Goal: Transaction & Acquisition: Purchase product/service

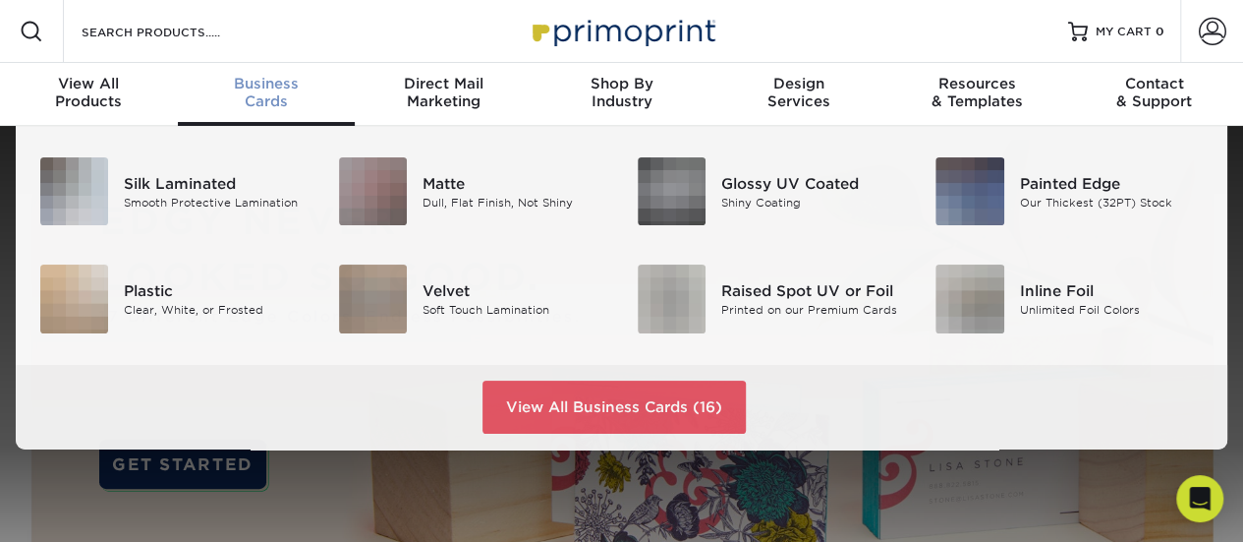
click at [267, 85] on span "Business" at bounding box center [267, 84] width 178 height 18
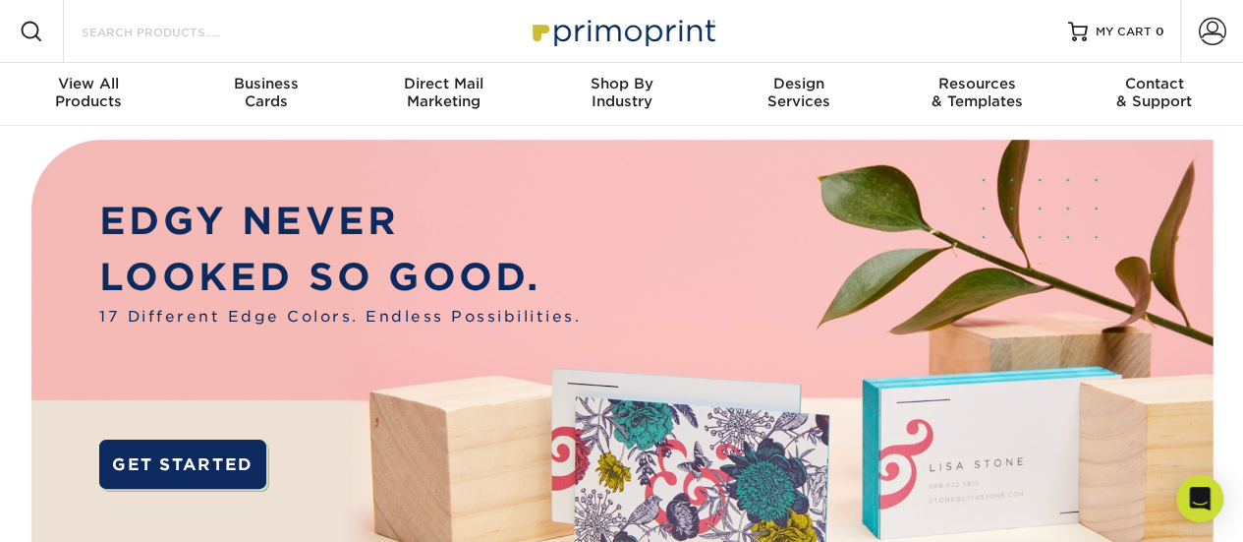
click at [157, 32] on input "Search Products" at bounding box center [176, 32] width 192 height 24
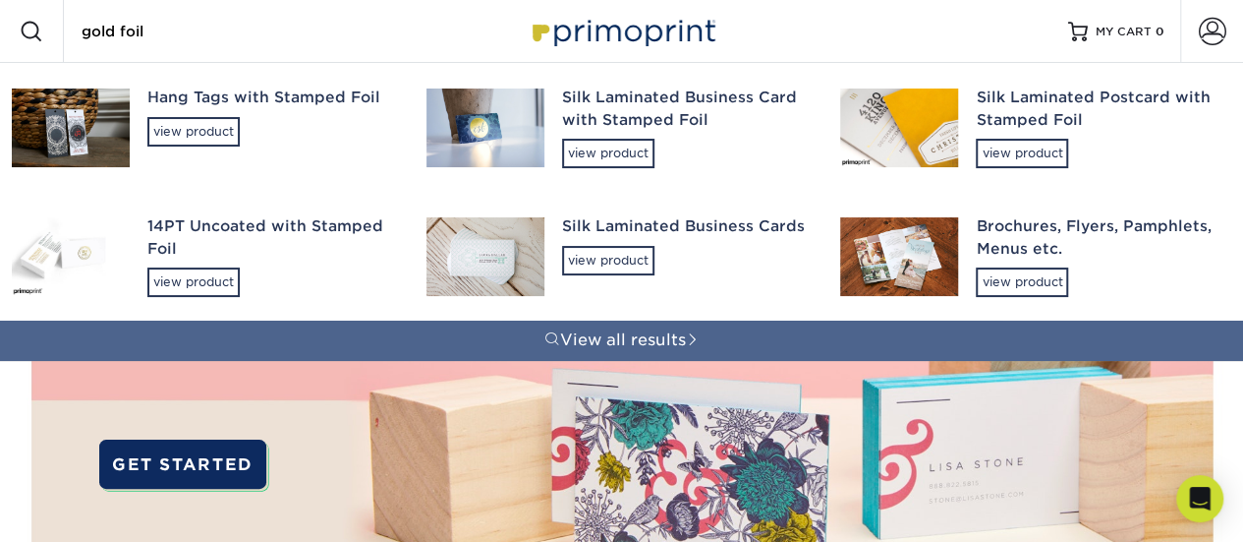
type input "gold foil"
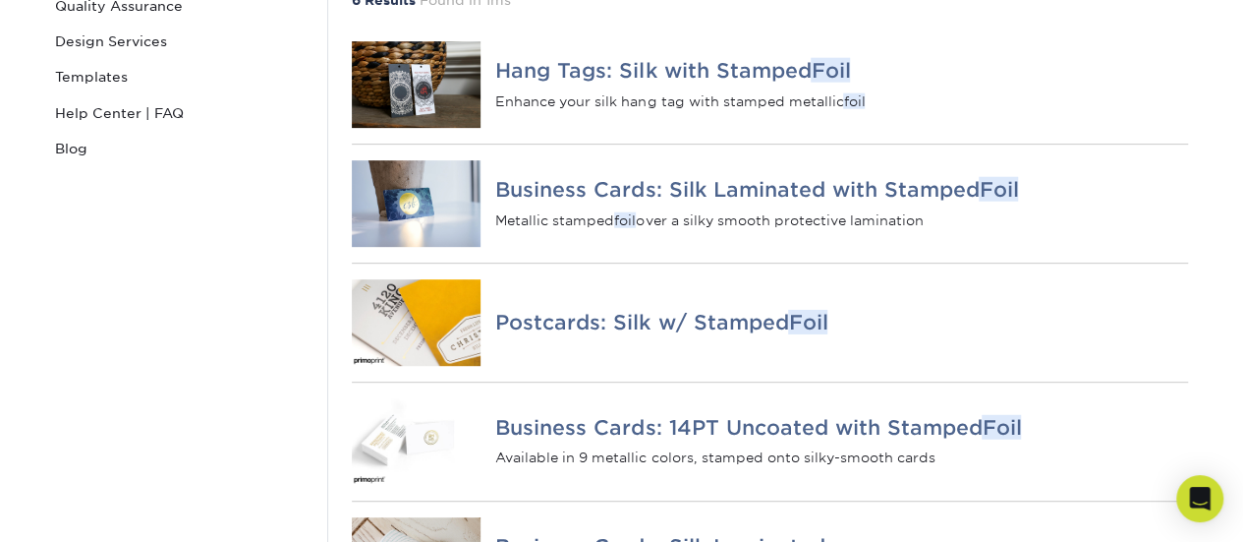
scroll to position [393, 0]
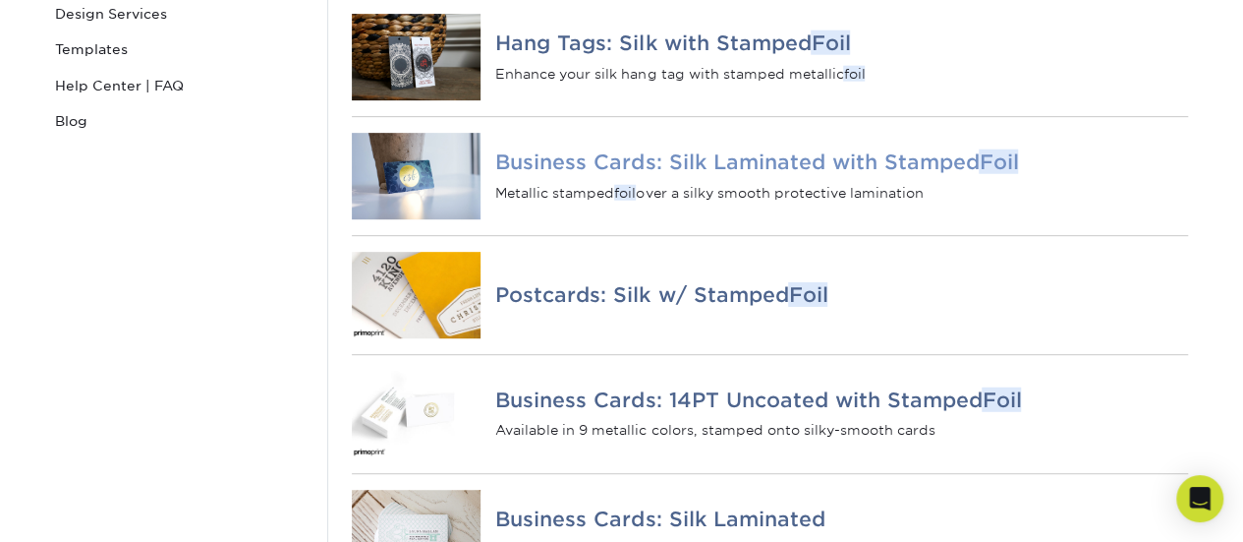
click at [548, 174] on h4 "Business Cards: Silk Laminated with Stamped Foil" at bounding box center [841, 162] width 692 height 24
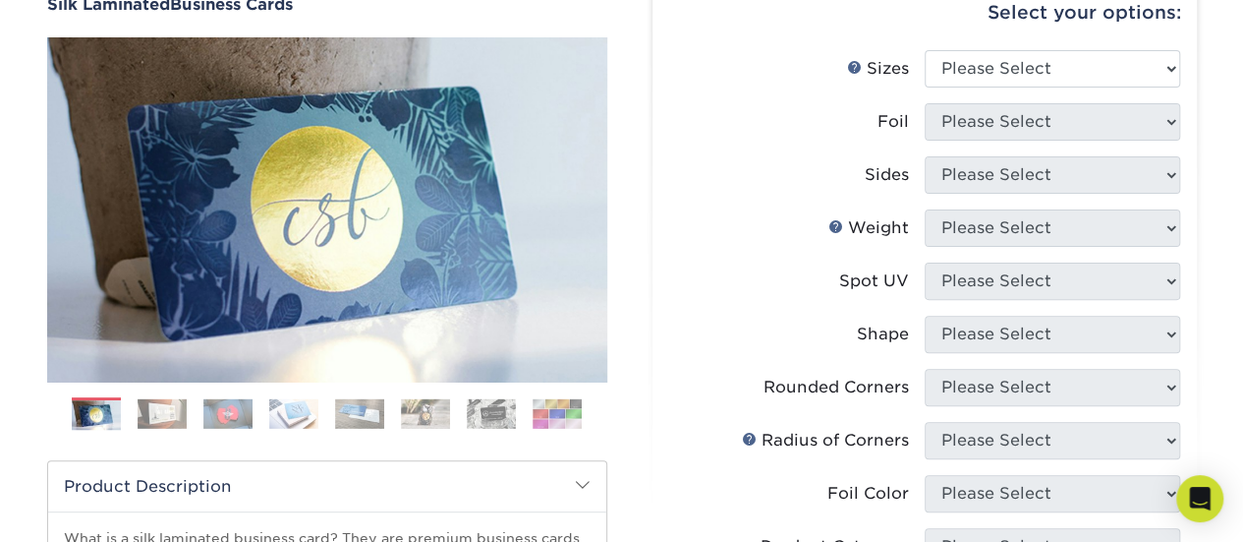
scroll to position [197, 0]
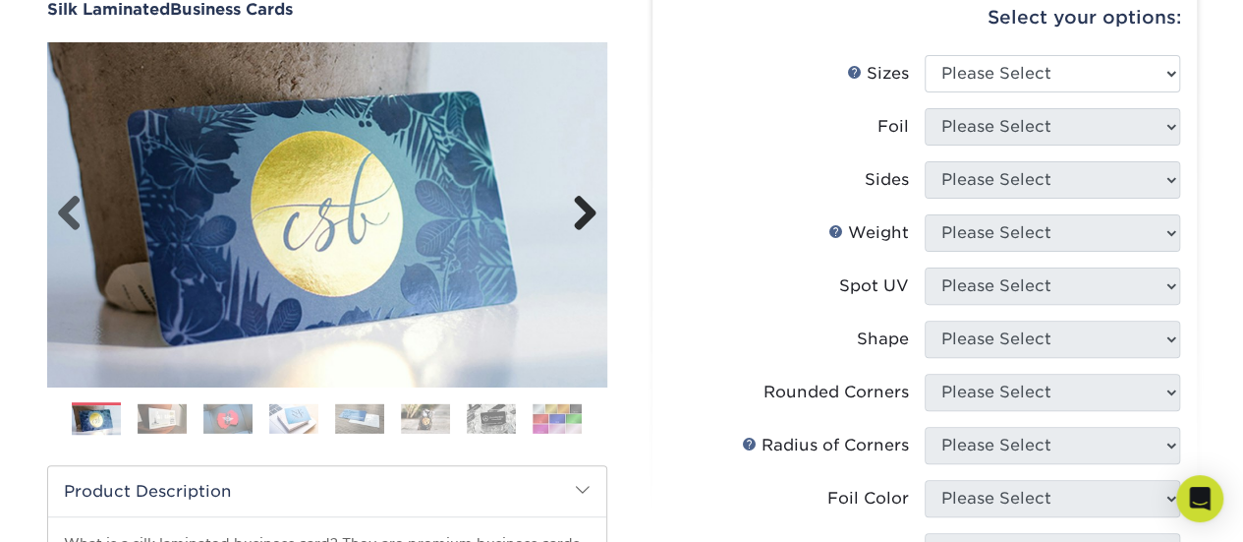
click at [596, 216] on link "Next" at bounding box center [577, 214] width 39 height 39
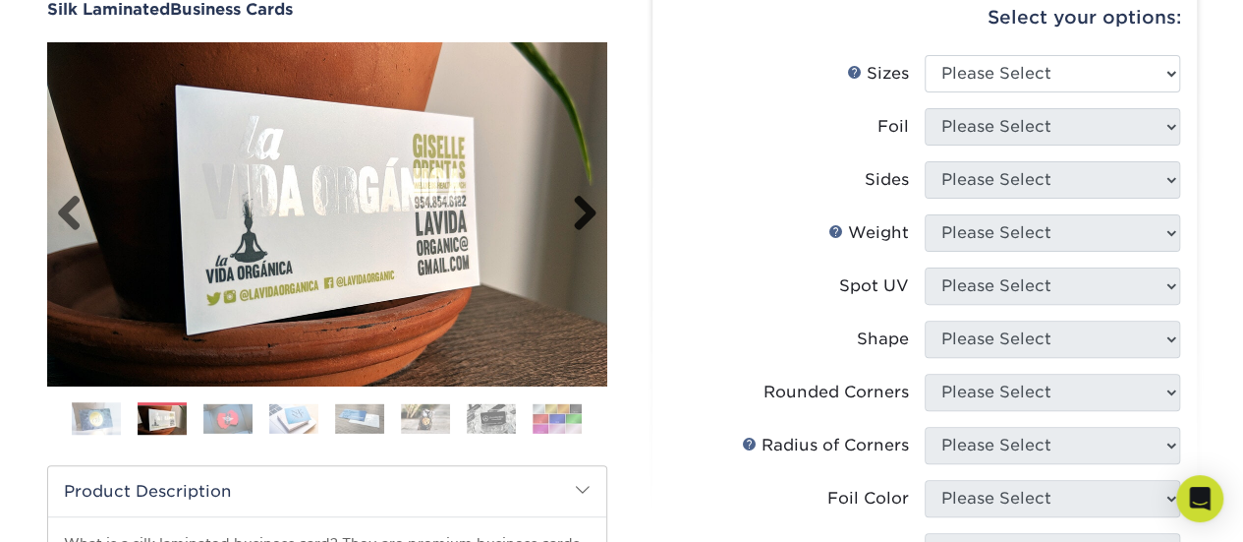
click at [596, 216] on link "Next" at bounding box center [577, 214] width 39 height 39
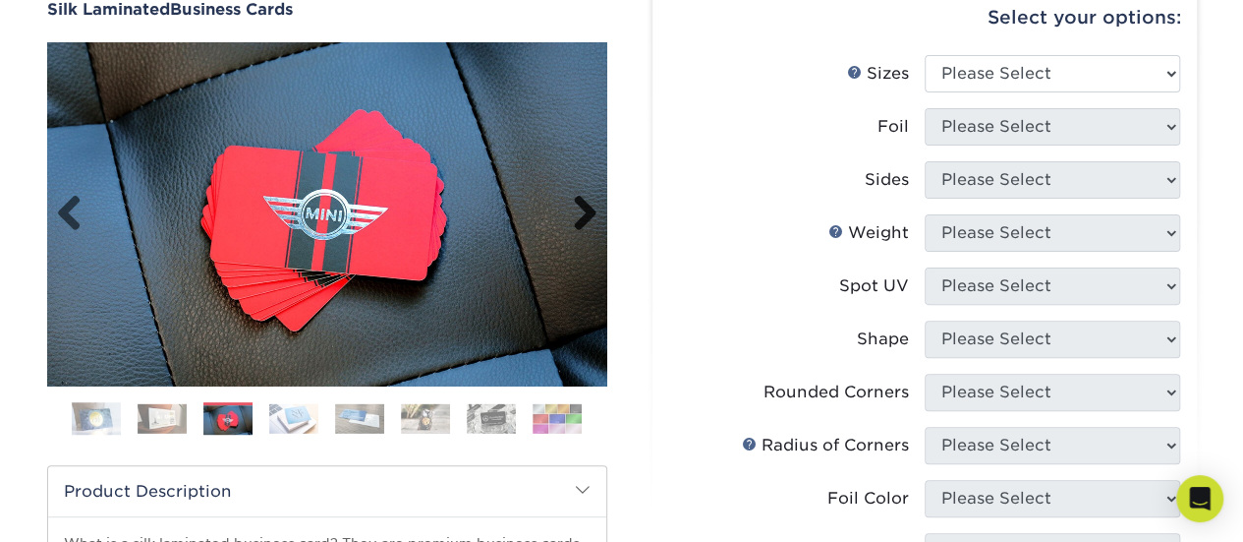
click at [596, 216] on link "Next" at bounding box center [577, 214] width 39 height 39
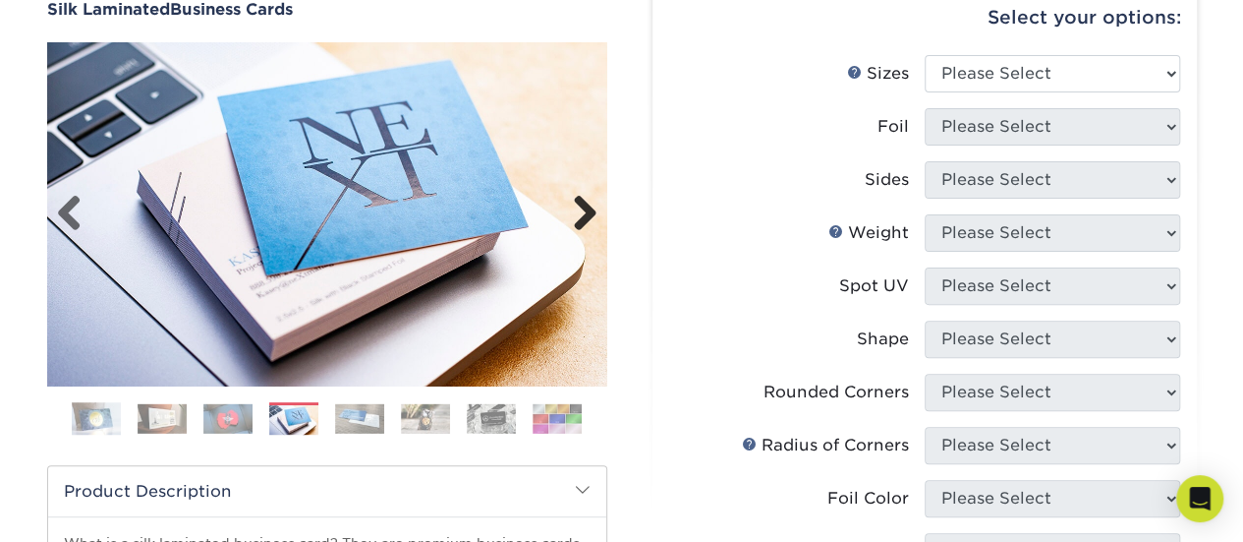
click at [596, 216] on link "Next" at bounding box center [577, 214] width 39 height 39
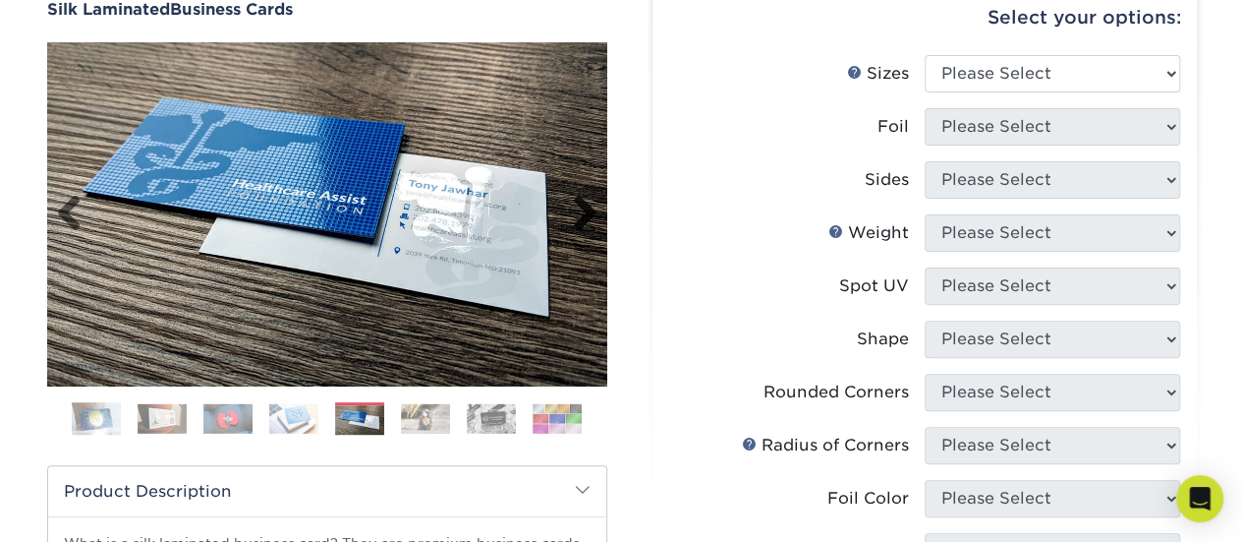
click at [596, 216] on link "Next" at bounding box center [577, 214] width 39 height 39
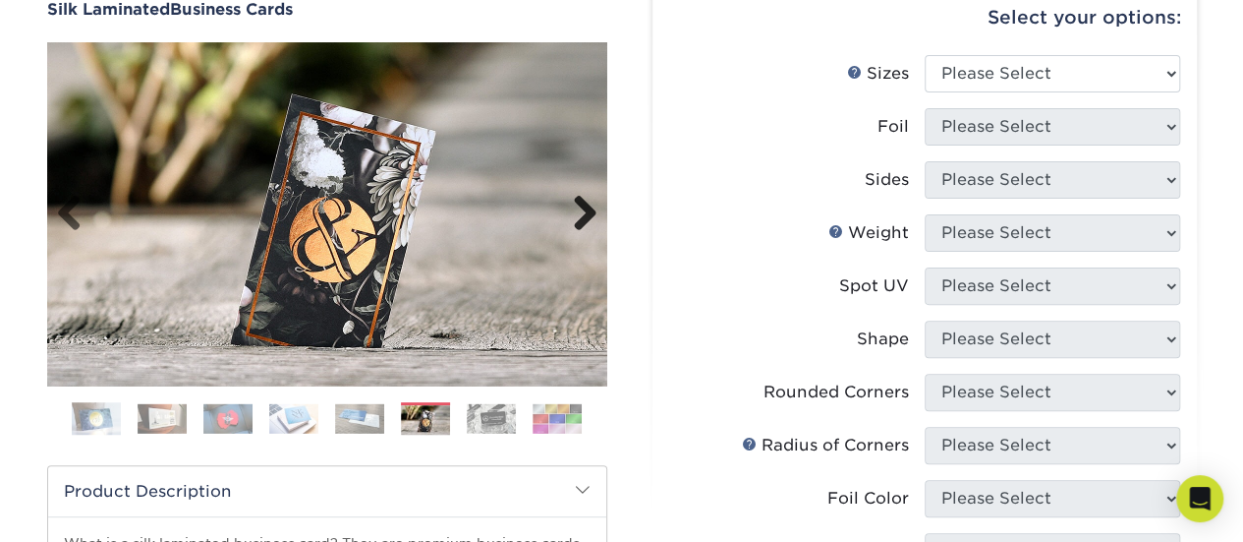
click at [596, 216] on link "Next" at bounding box center [577, 214] width 39 height 39
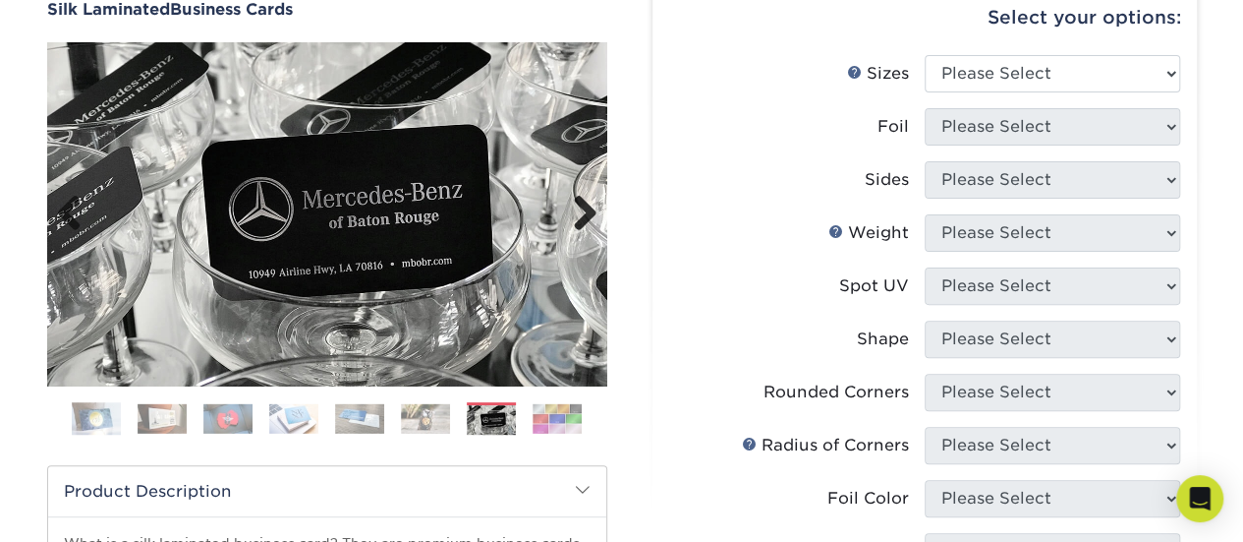
click at [596, 216] on link "Next" at bounding box center [577, 214] width 39 height 39
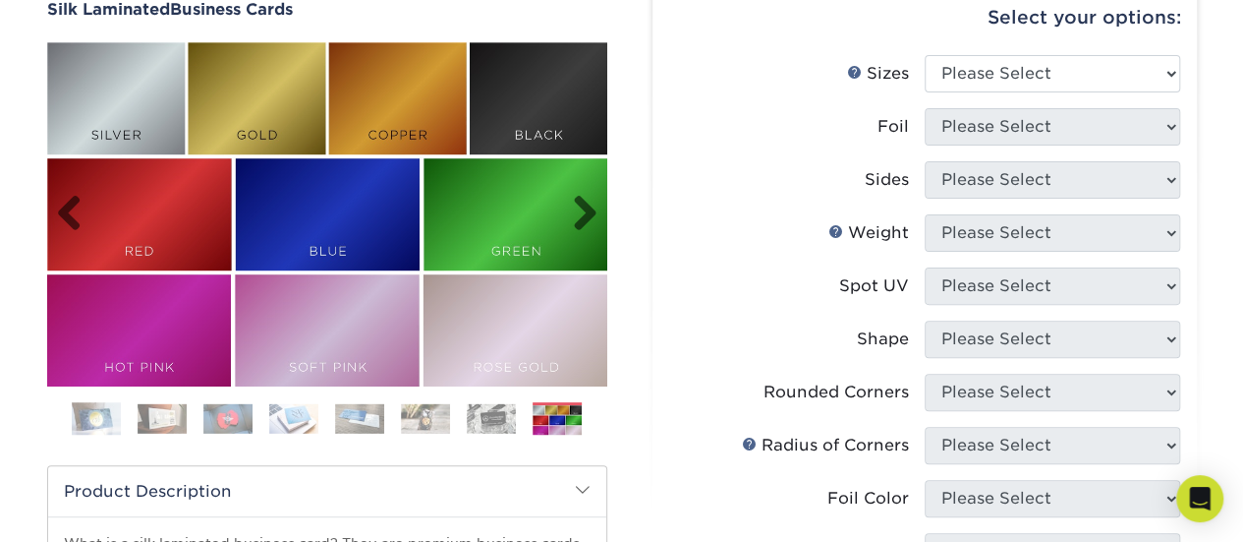
click at [232, 78] on img at bounding box center [327, 214] width 560 height 344
click at [1165, 78] on select "Please Select 1.5" x 3.5" - Mini 1.75" x 3.5" - Mini 2" x 2" - Square 2" x 3" -…" at bounding box center [1053, 73] width 256 height 37
select select "2.00x3.50"
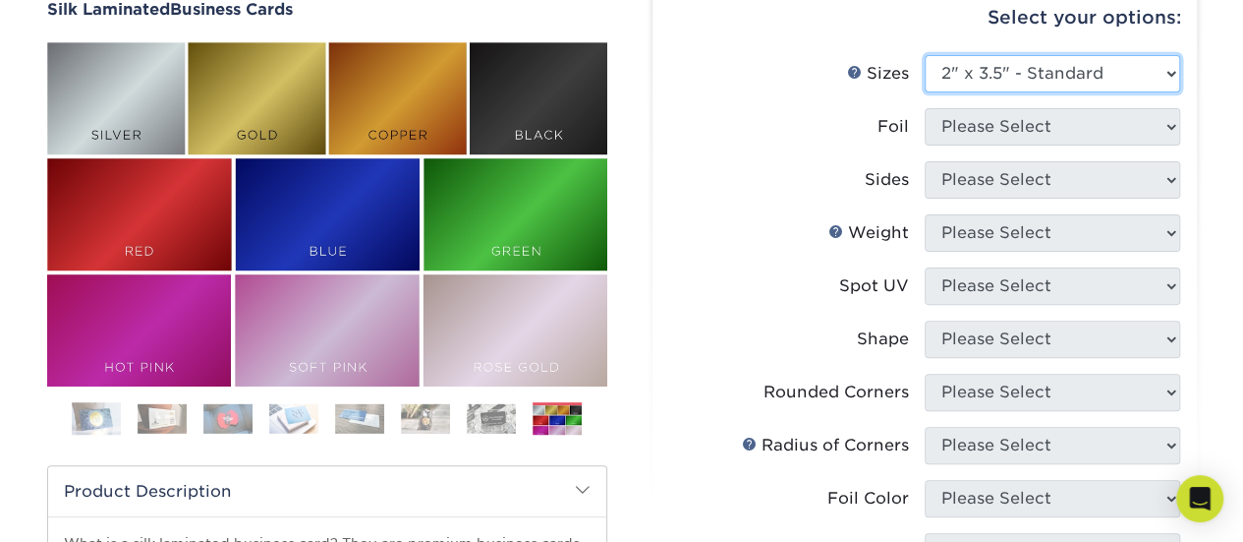
click at [925, 55] on select "Please Select 1.5" x 3.5" - Mini 1.75" x 3.5" - Mini 2" x 2" - Square 2" x 3" -…" at bounding box center [1053, 73] width 256 height 37
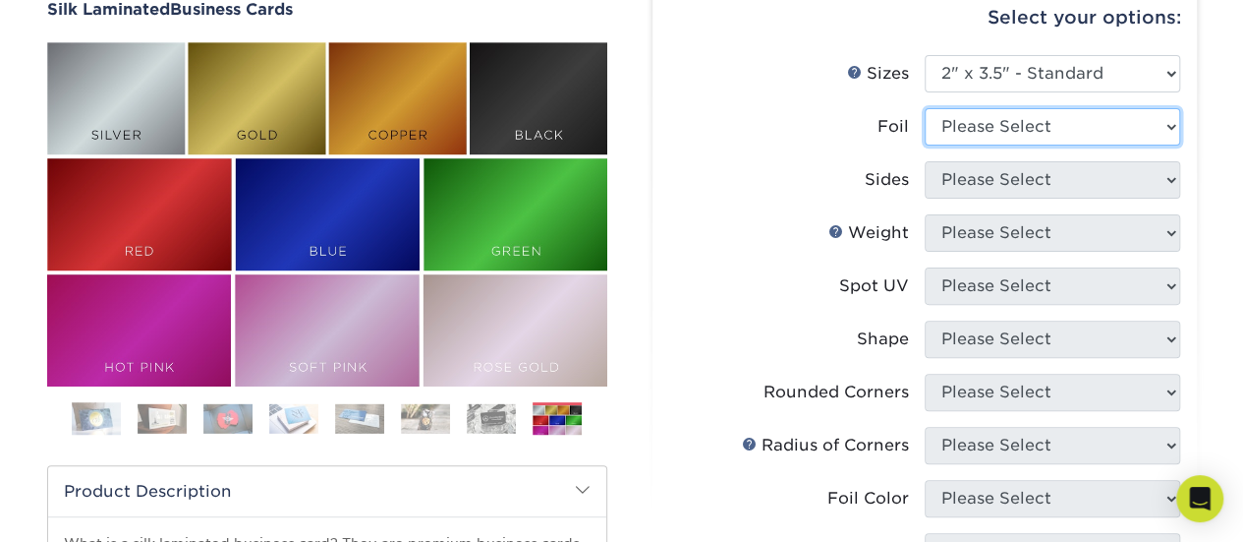
click at [1122, 117] on select "Please Select Yes No" at bounding box center [1053, 126] width 256 height 37
select select "1"
click at [925, 108] on select "Please Select Yes No" at bounding box center [1053, 126] width 256 height 37
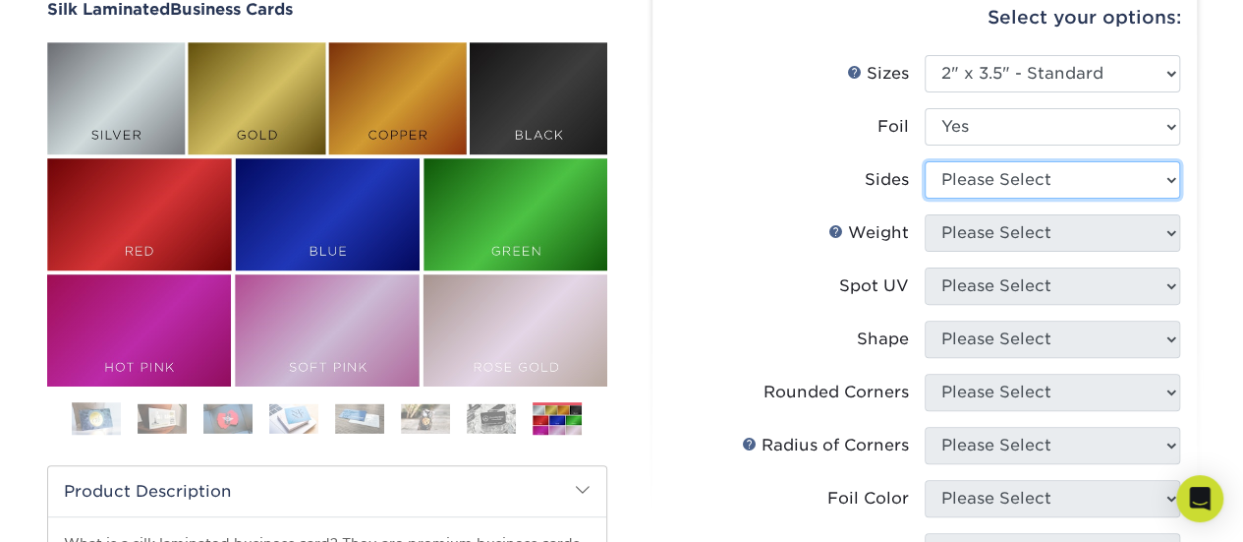
click at [1089, 183] on select "Please Select Print Both Sides - Foil Both Sides Print Both Sides - Foil Front …" at bounding box center [1053, 179] width 256 height 37
select select "34527644-b4fd-4ffb-9092-1318eefcd9d9"
click at [925, 161] on select "Please Select Print Both Sides - Foil Both Sides Print Both Sides - Foil Front …" at bounding box center [1053, 179] width 256 height 37
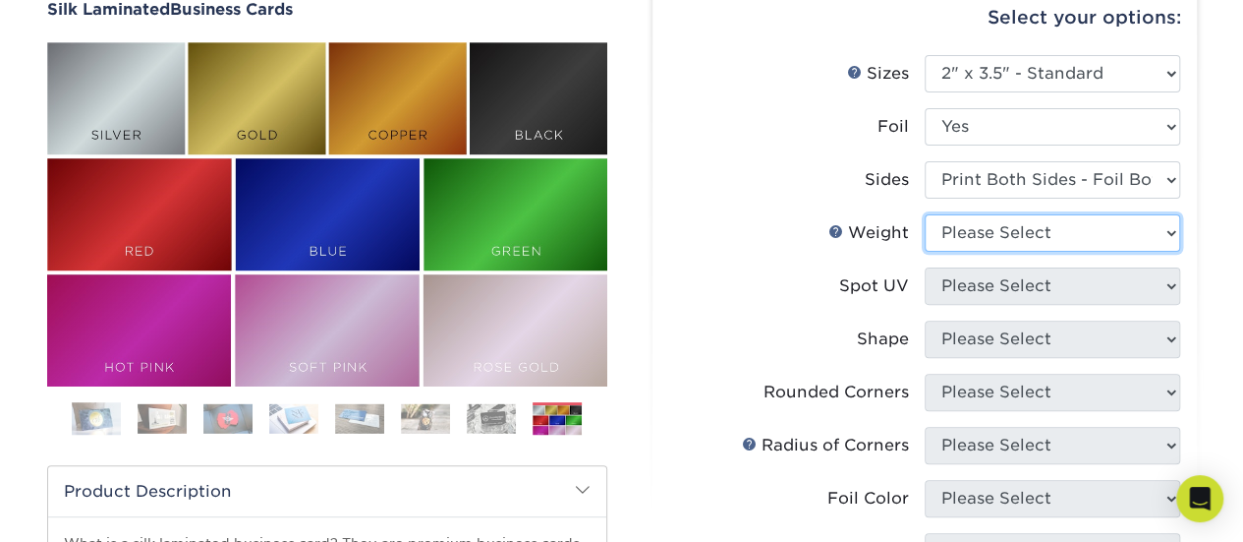
click at [1099, 239] on select "Please Select 16PT" at bounding box center [1053, 232] width 256 height 37
select select "16PT"
click at [925, 214] on select "Please Select 16PT" at bounding box center [1053, 232] width 256 height 37
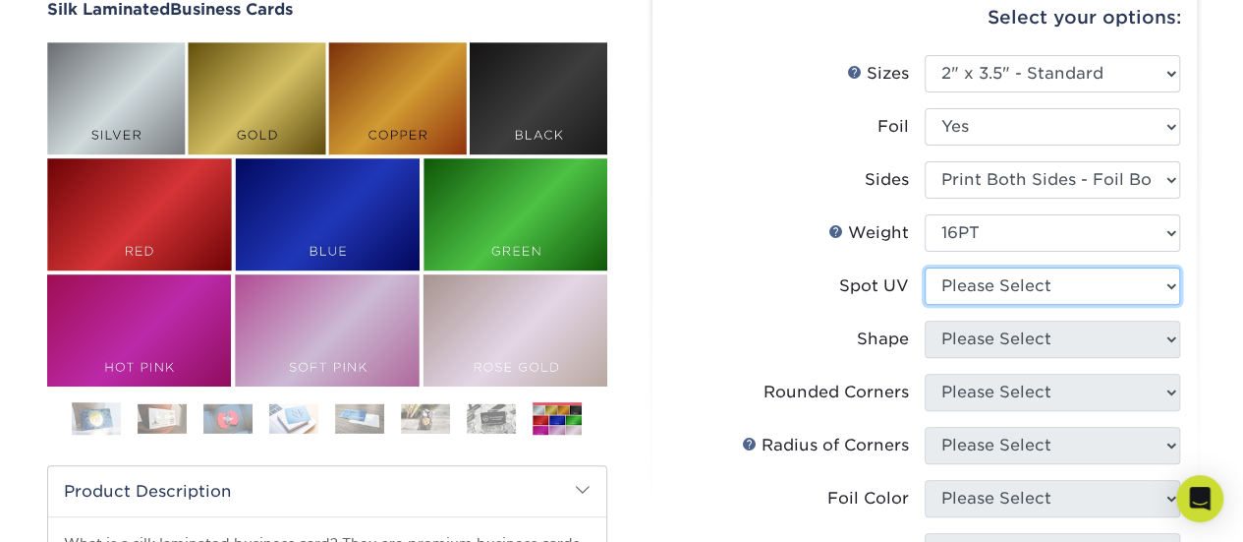
click at [1062, 289] on select "Please Select No Spot UV Front and Back (Both Sides) Front Only Back Only" at bounding box center [1053, 285] width 256 height 37
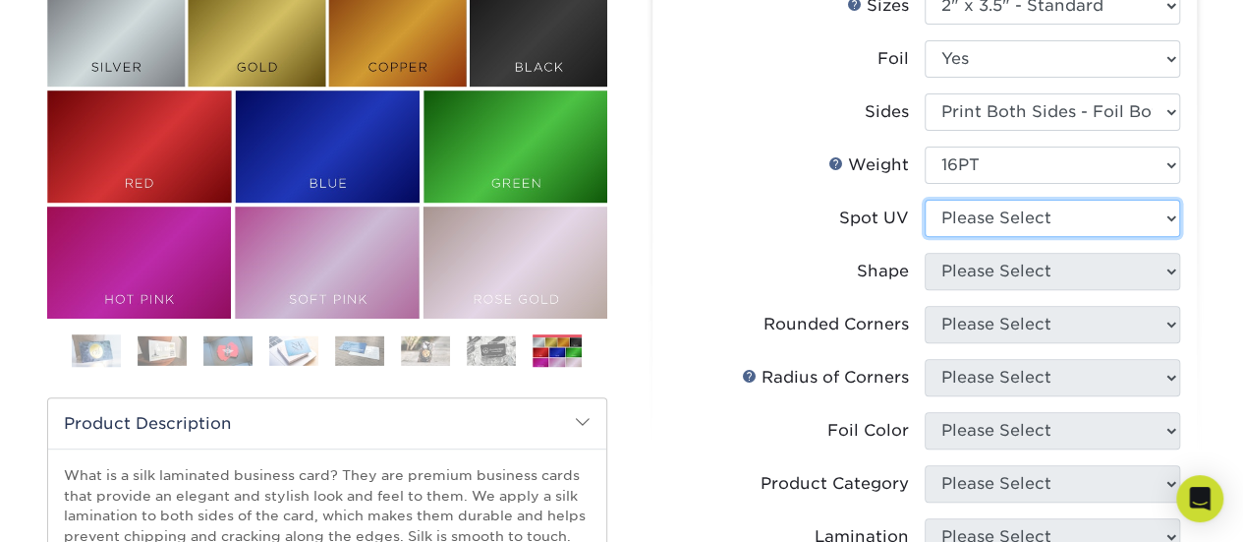
scroll to position [295, 0]
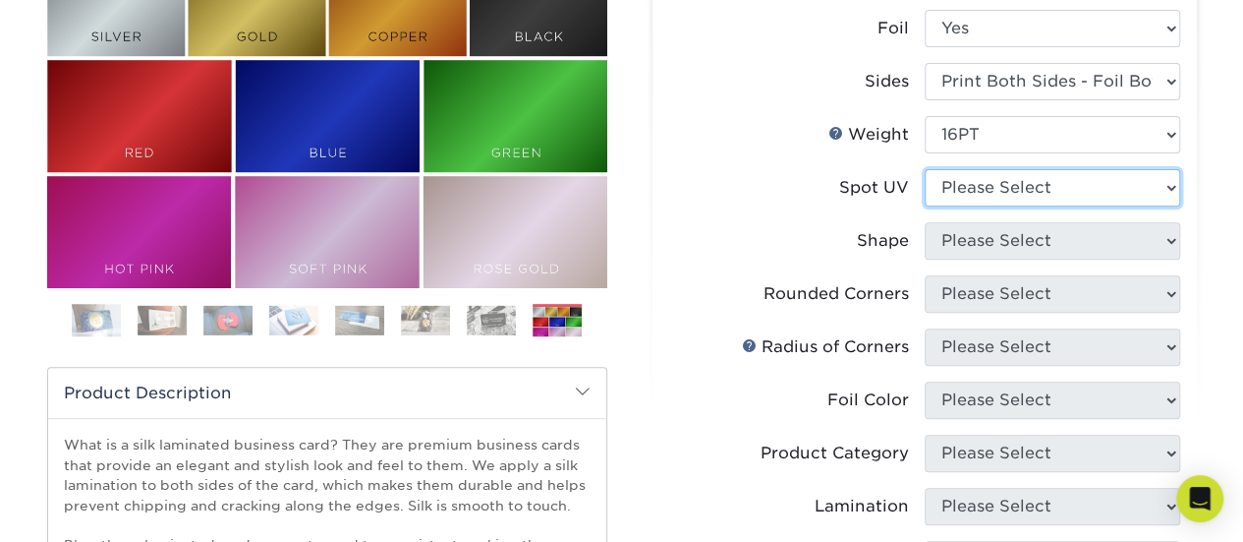
click at [947, 188] on select "Please Select No Spot UV Front and Back (Both Sides) Front Only Back Only" at bounding box center [1053, 187] width 256 height 37
click at [983, 189] on select "Please Select No Spot UV Front and Back (Both Sides) Front Only Back Only" at bounding box center [1053, 187] width 256 height 37
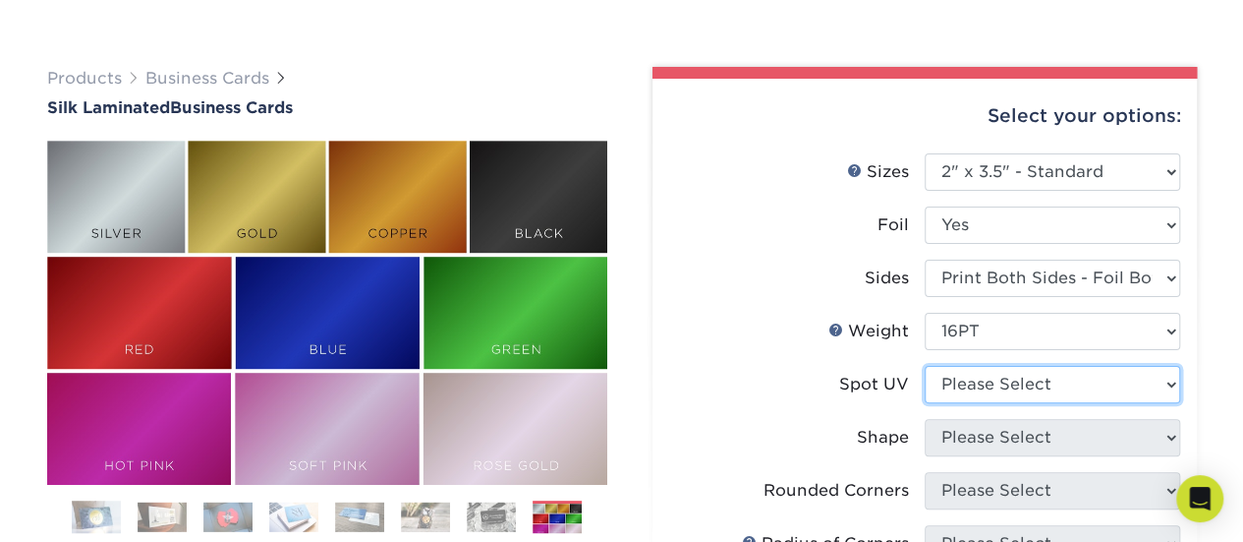
scroll to position [197, 0]
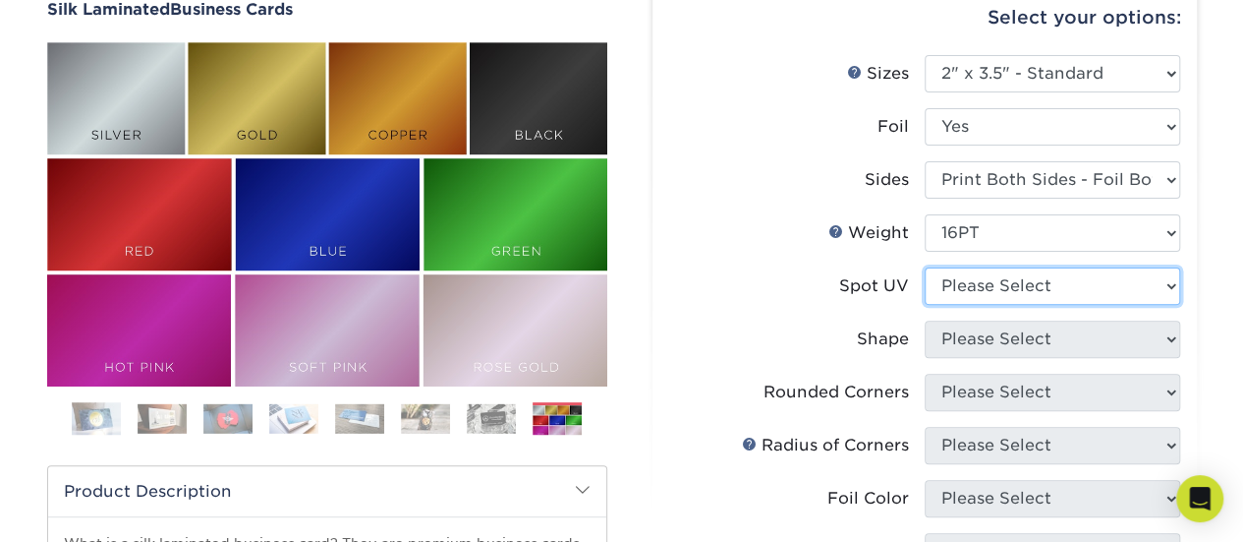
click at [980, 291] on select "Please Select No Spot UV Front and Back (Both Sides) Front Only Back Only" at bounding box center [1053, 285] width 256 height 37
select select "3"
click at [925, 267] on select "Please Select No Spot UV Front and Back (Both Sides) Front Only Back Only" at bounding box center [1053, 285] width 256 height 37
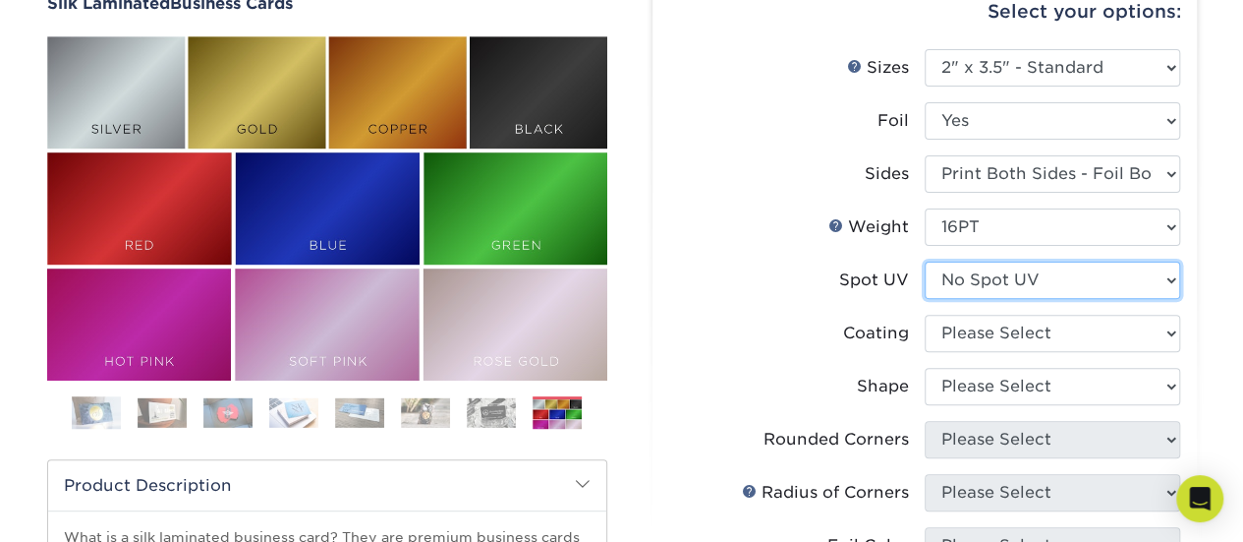
scroll to position [295, 0]
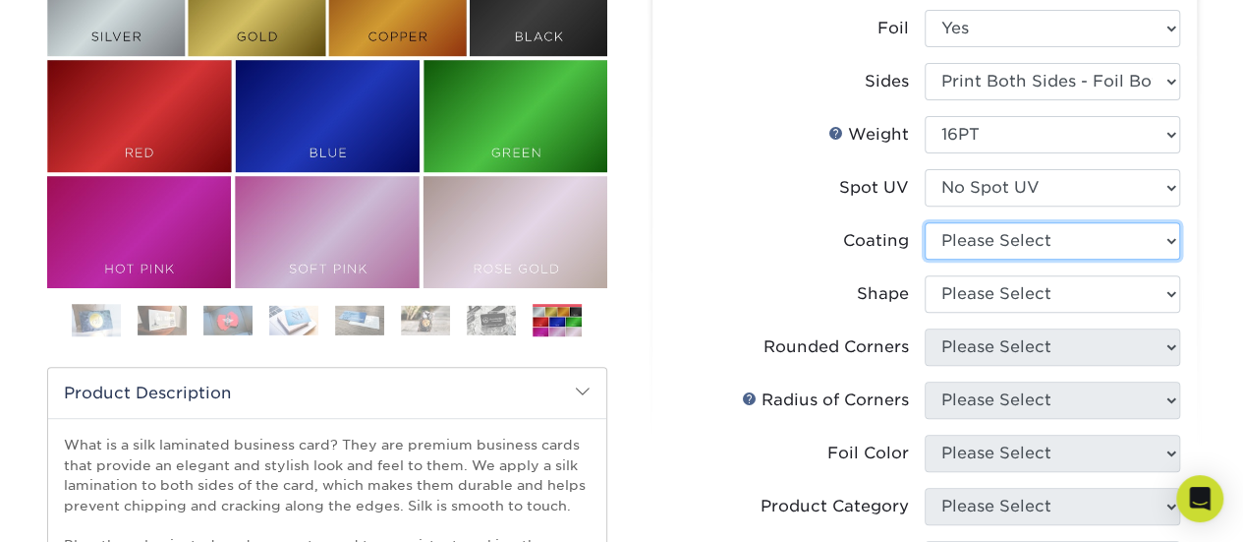
click at [991, 245] on select at bounding box center [1053, 240] width 256 height 37
click at [776, 222] on label "Coating" at bounding box center [797, 240] width 256 height 37
click at [972, 243] on select at bounding box center [1053, 240] width 256 height 37
click at [820, 272] on li "Coating" at bounding box center [924, 248] width 511 height 53
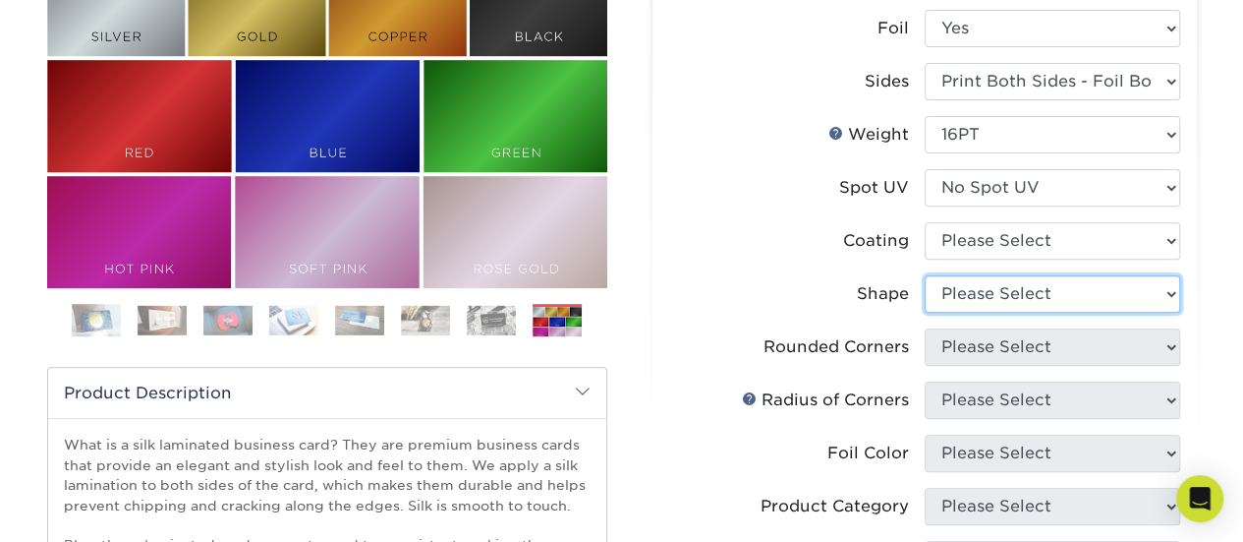
click at [988, 294] on select "Please Select Standard" at bounding box center [1053, 293] width 256 height 37
select select "standard"
click at [925, 275] on select "Please Select Standard" at bounding box center [1053, 293] width 256 height 37
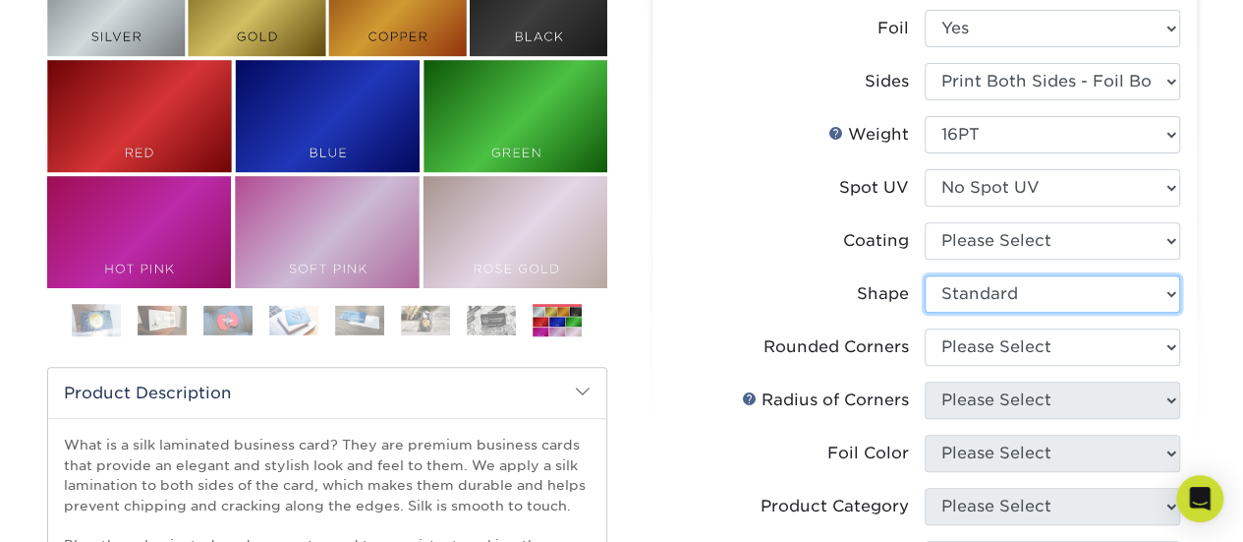
scroll to position [393, 0]
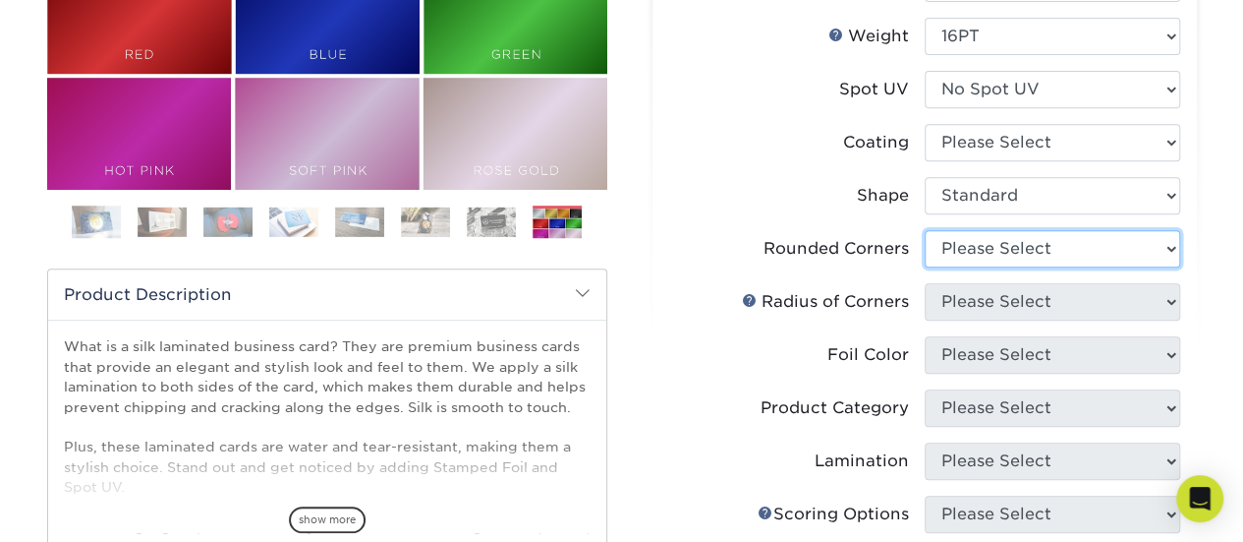
click at [986, 250] on select "Please Select Yes - Round 2 Corners Yes - Round 4 Corners No" at bounding box center [1053, 248] width 256 height 37
click at [729, 113] on li "Spot UV Please Select No Spot UV Front and Back (Both Sides) Front Only Back On…" at bounding box center [924, 97] width 511 height 53
click at [1048, 237] on select "Please Select Yes - Round 2 Corners Yes - Round 4 Corners No" at bounding box center [1053, 248] width 256 height 37
click at [925, 230] on select "Please Select Yes - Round 2 Corners Yes - Round 4 Corners No" at bounding box center [1053, 248] width 256 height 37
select select "-1"
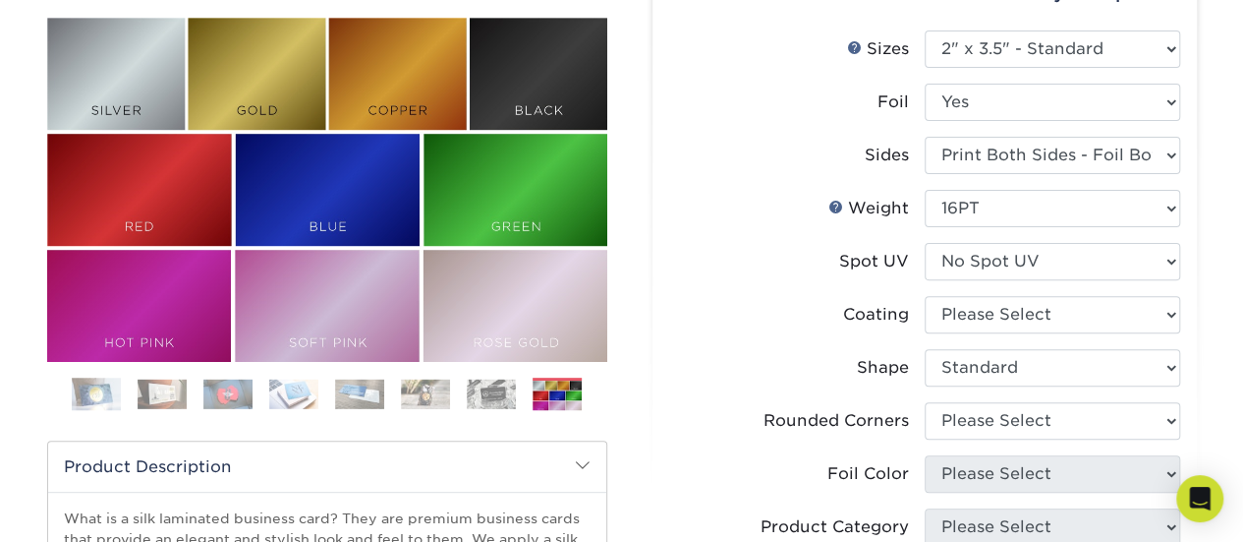
scroll to position [98, 0]
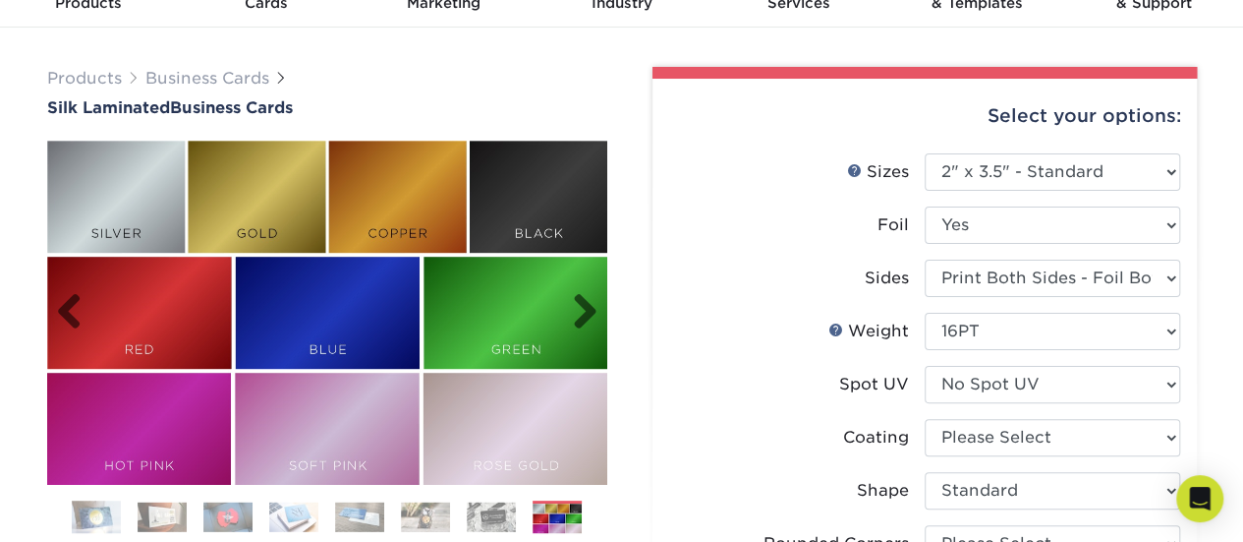
click at [259, 199] on img at bounding box center [327, 313] width 560 height 344
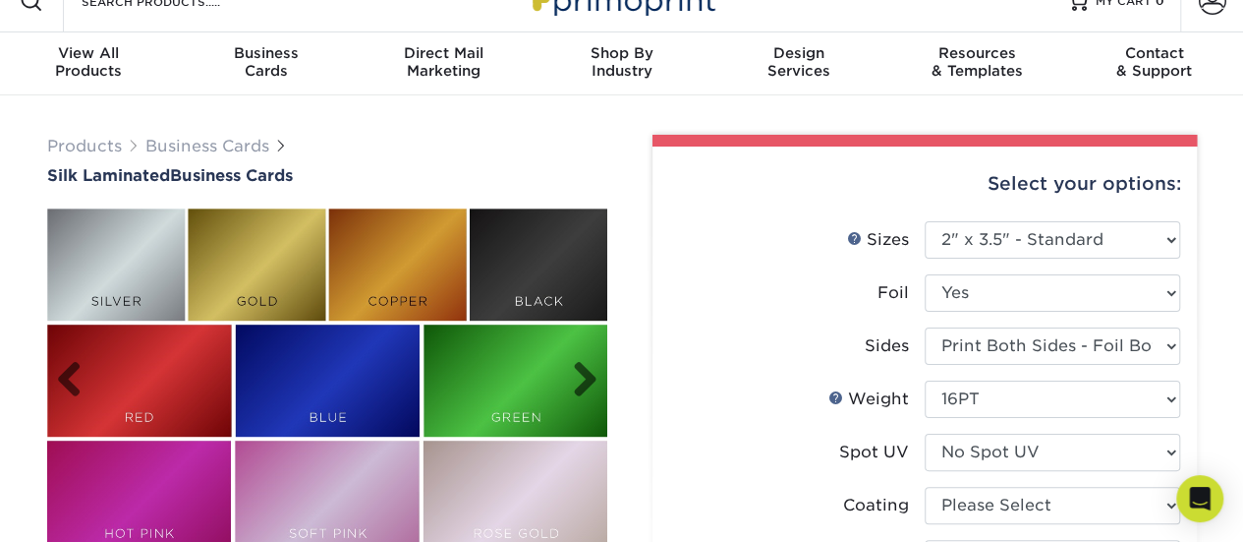
scroll to position [0, 0]
